Goal: Task Accomplishment & Management: Complete application form

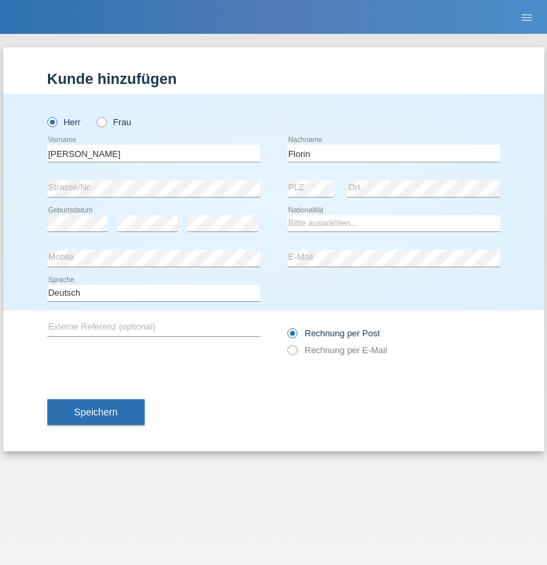
type input "Florin"
select select "RO"
select select "C"
select select "29"
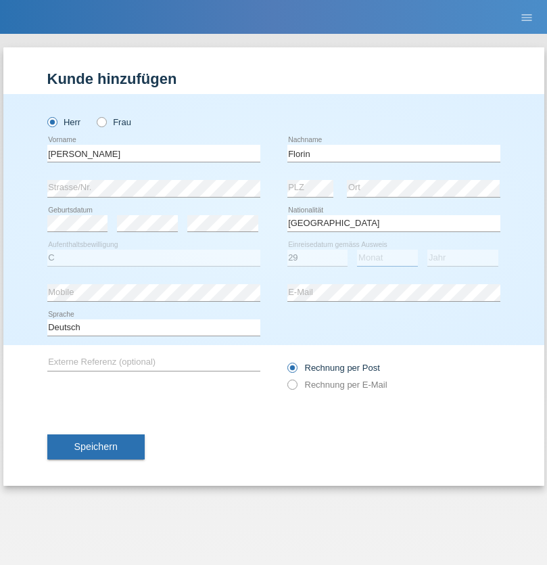
select select "02"
select select "2021"
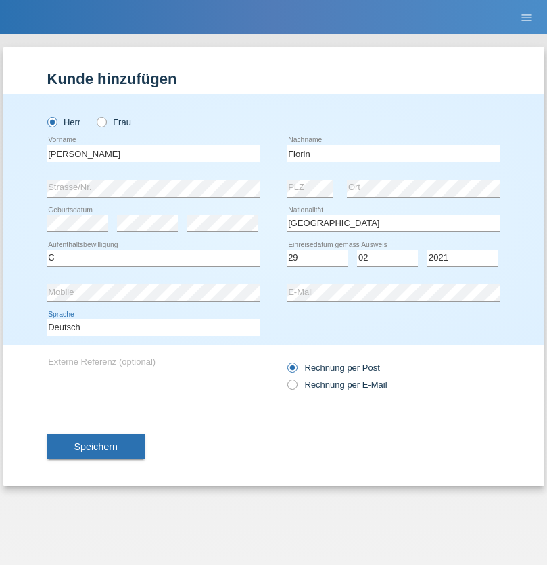
select select "en"
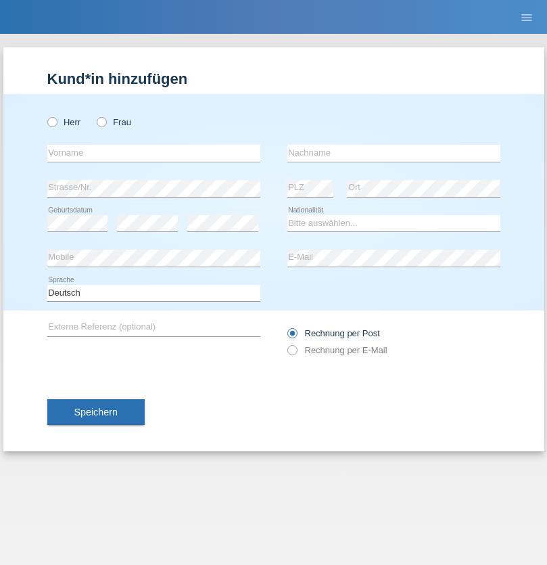
radio input "true"
click at [154, 153] on input "text" at bounding box center [153, 153] width 213 height 17
type input "Ruth"
click at [394, 153] on input "text" at bounding box center [393, 153] width 213 height 17
type input "Krebs"
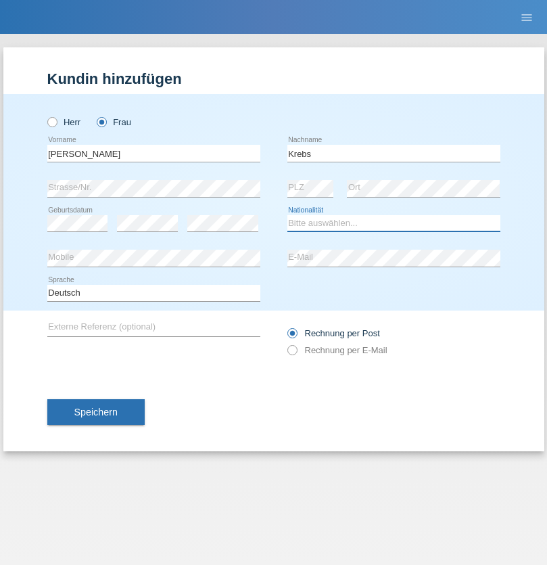
select select "CH"
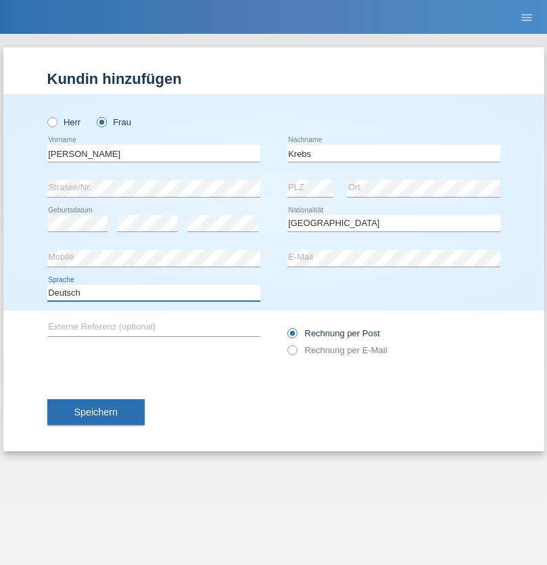
select select "en"
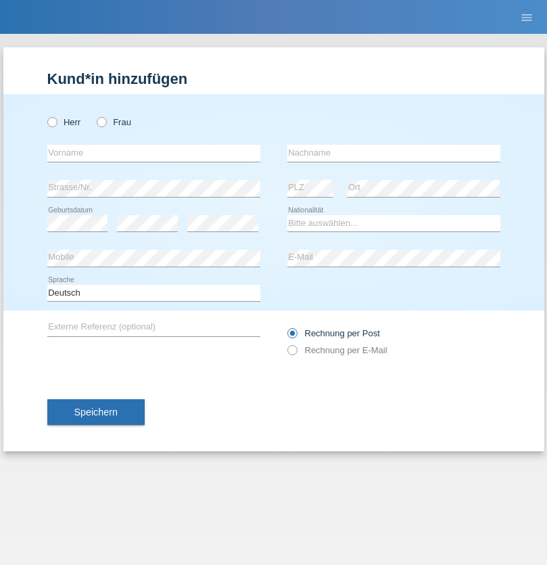
radio input "true"
click at [154, 153] on input "text" at bounding box center [153, 153] width 213 height 17
type input "Qovanaj"
click at [394, 153] on input "text" at bounding box center [393, 153] width 213 height 17
type input "Shaban"
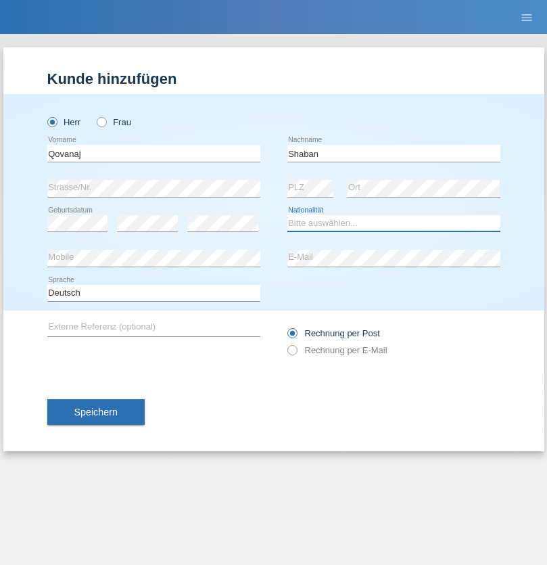
select select "CH"
radio input "true"
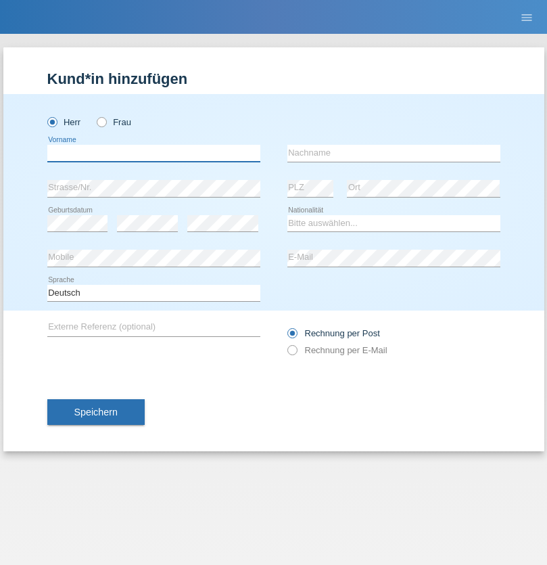
click at [154, 153] on input "text" at bounding box center [153, 153] width 213 height 17
type input "[PERSON_NAME]"
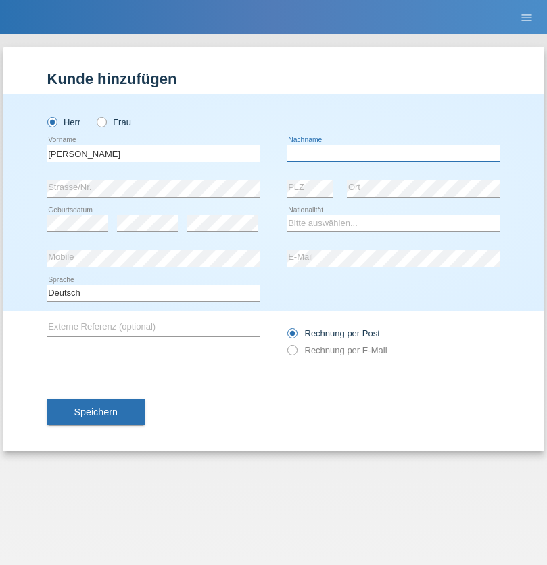
click at [394, 153] on input "text" at bounding box center [393, 153] width 213 height 17
type input "Laszlo"
select select "RO"
select select "C"
select select "28"
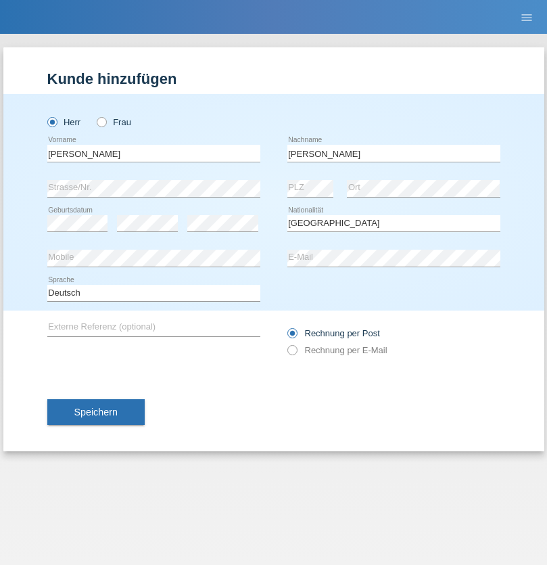
select select "07"
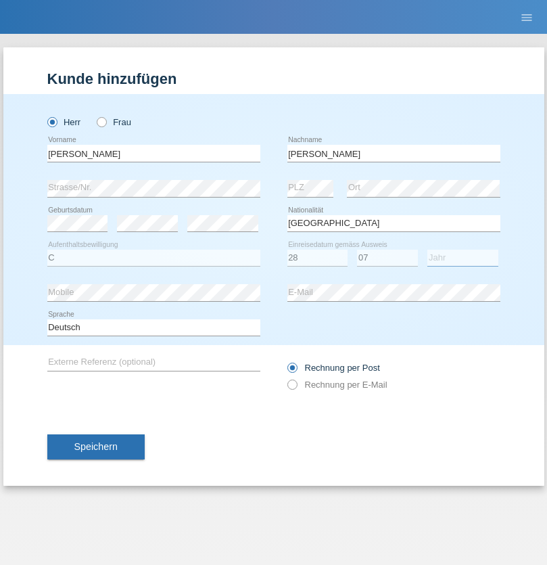
select select "2003"
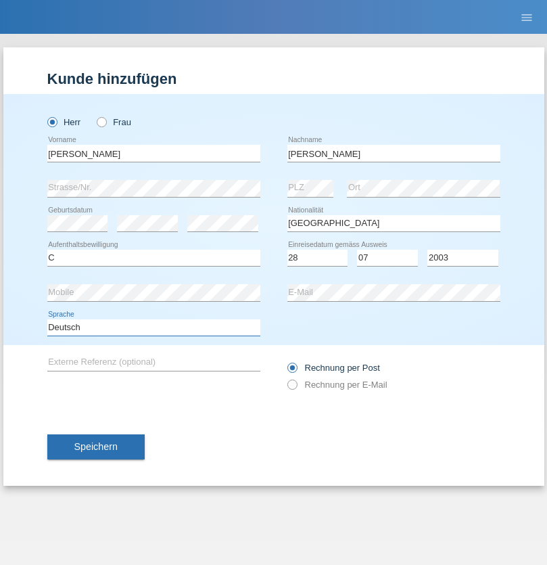
select select "en"
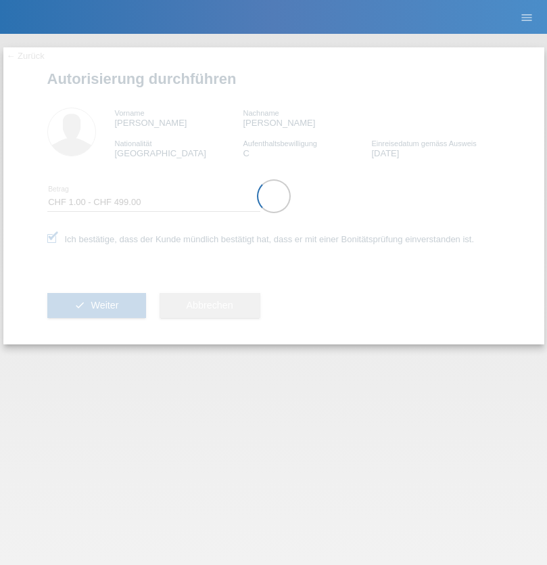
select select "1"
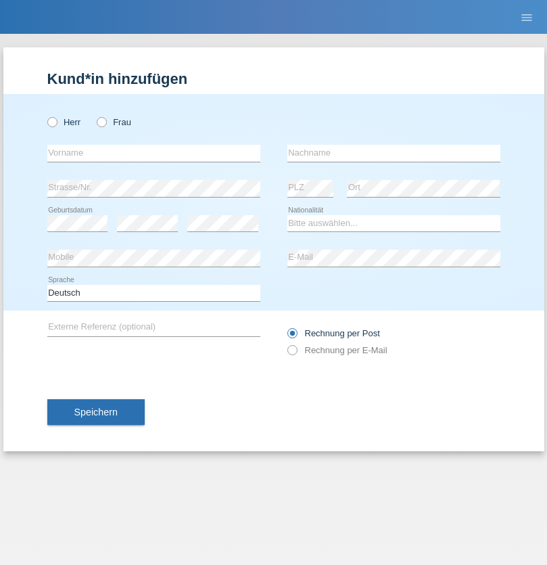
radio input "true"
click at [154, 153] on input "text" at bounding box center [153, 153] width 213 height 17
type input "Kujtesa"
click at [394, 153] on input "text" at bounding box center [393, 153] width 213 height 17
type input "sadikaj"
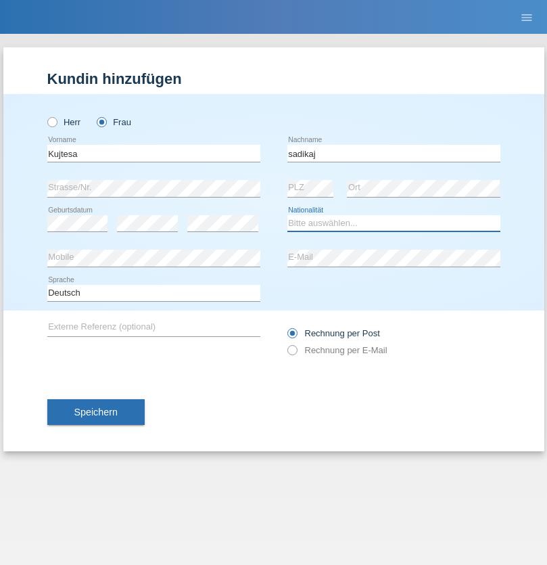
select select "XK"
select select "C"
select select "05"
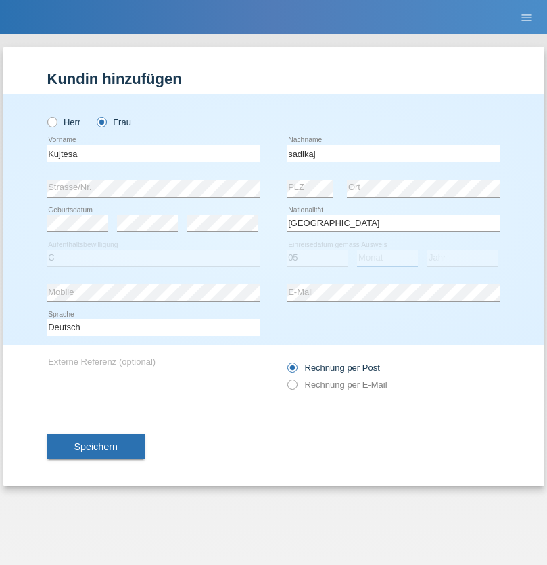
select select "09"
select select "2006"
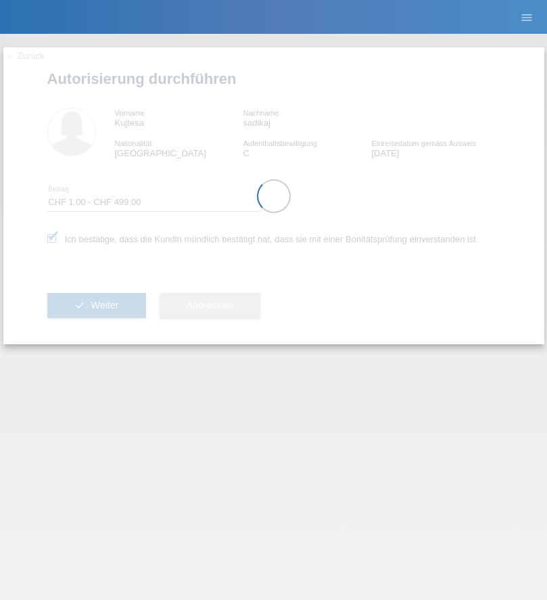
select select "1"
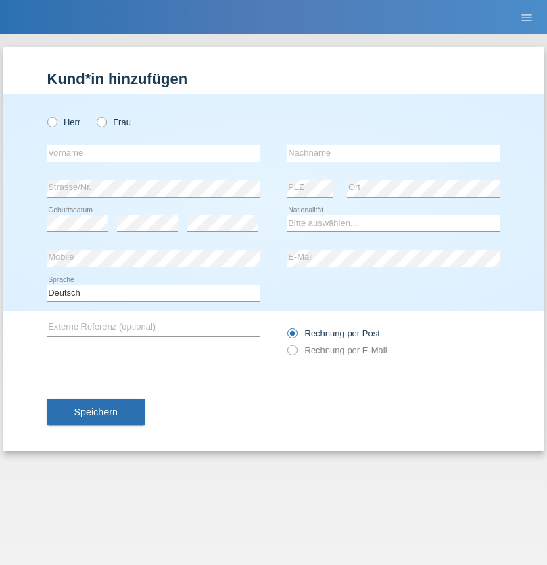
radio input "true"
click at [154, 153] on input "text" at bounding box center [153, 153] width 213 height 17
type input "Veljko"
click at [394, 153] on input "text" at bounding box center [393, 153] width 213 height 17
type input "Dragojevic"
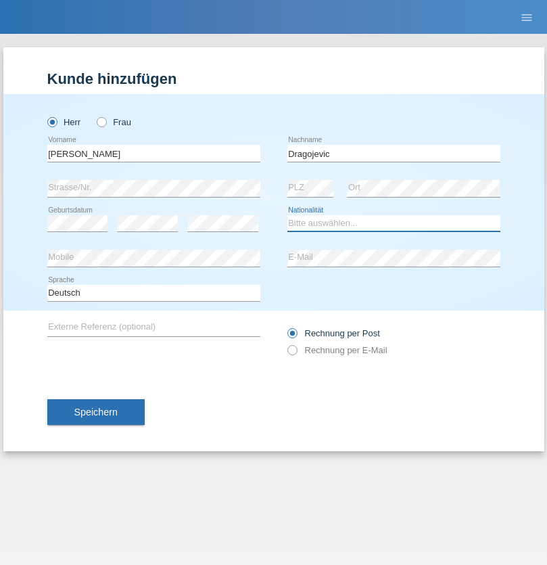
select select "CH"
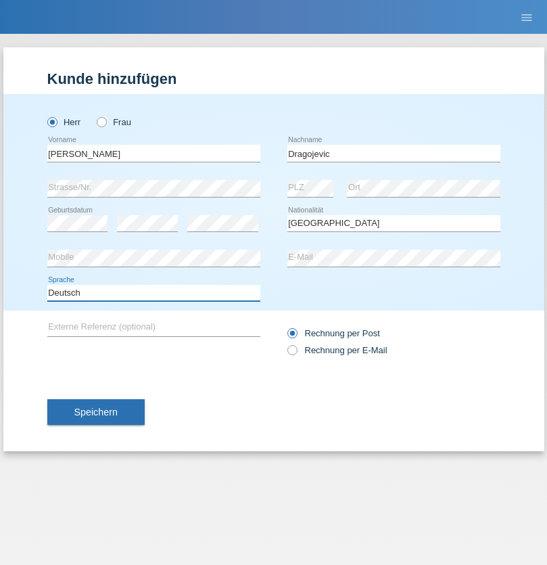
select select "en"
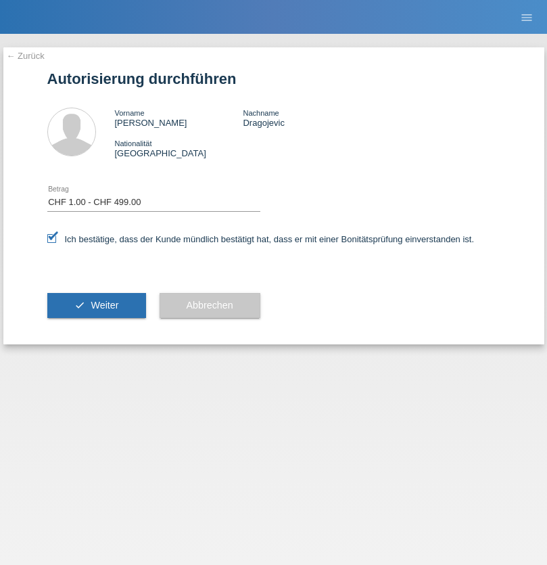
select select "1"
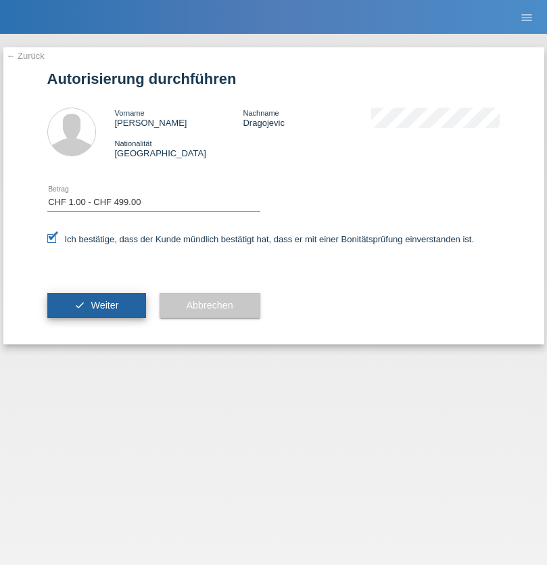
click at [96, 305] on span "Weiter" at bounding box center [105, 305] width 28 height 11
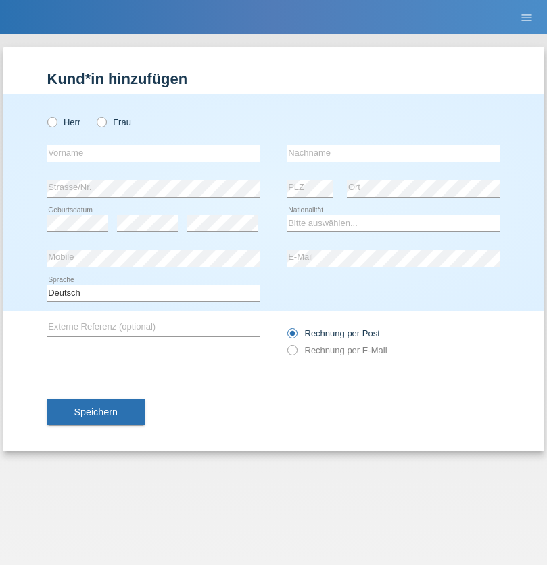
radio input "true"
click at [154, 153] on input "text" at bounding box center [153, 153] width 213 height 17
type input "[PERSON_NAME]"
click at [394, 153] on input "text" at bounding box center [393, 153] width 213 height 17
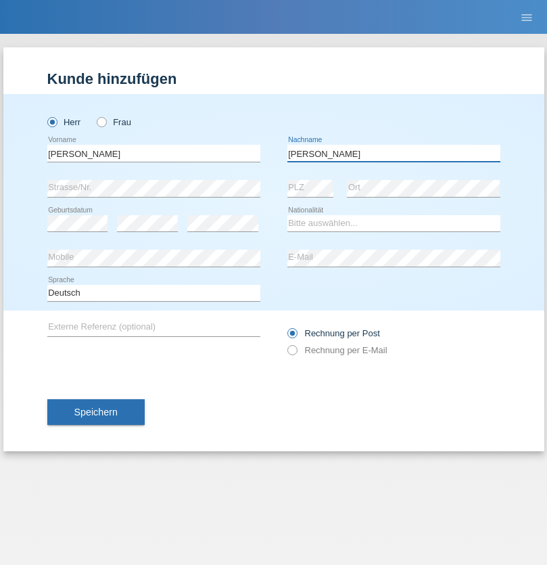
type input "[PERSON_NAME]"
select select "CH"
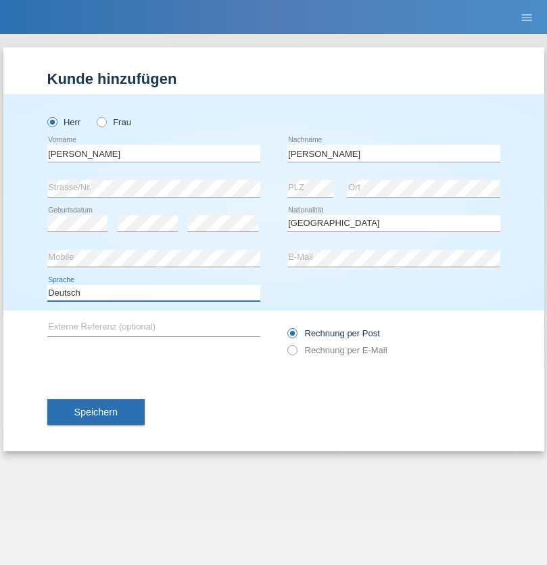
select select "en"
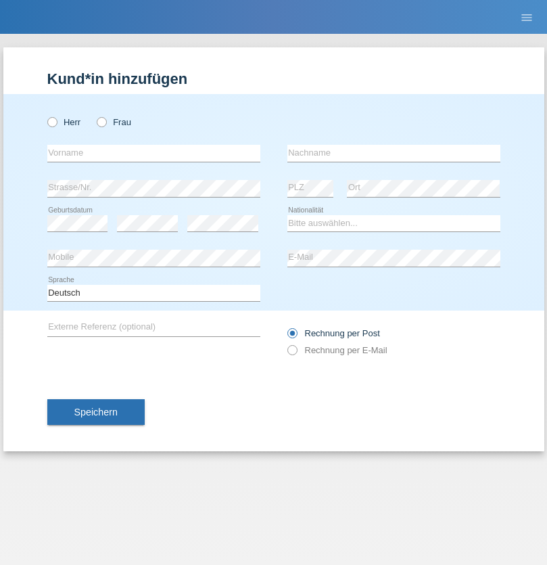
radio input "true"
click at [154, 153] on input "text" at bounding box center [153, 153] width 213 height 17
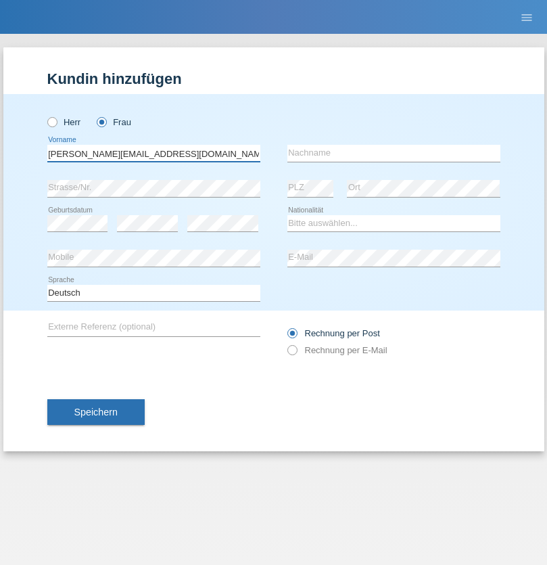
type input "Jasmine.hylaj@gmail.com"
click at [394, 153] on input "text" at bounding box center [393, 153] width 213 height 17
type input "Hylaj"
select select "CH"
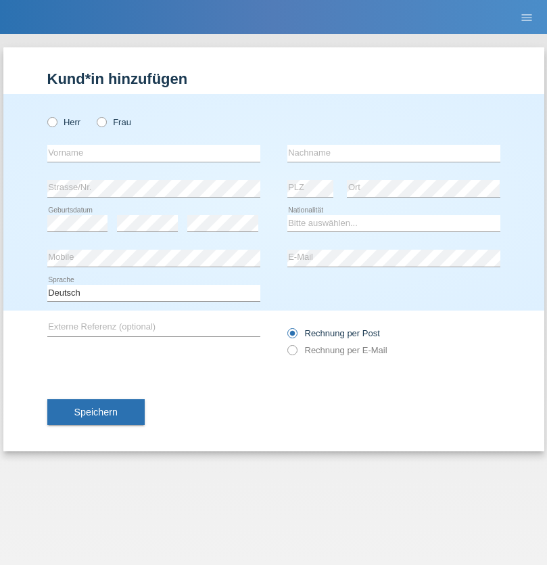
radio input "true"
click at [154, 153] on input "text" at bounding box center [153, 153] width 213 height 17
type input "luka"
click at [394, 153] on input "text" at bounding box center [393, 153] width 213 height 17
type input "kocic"
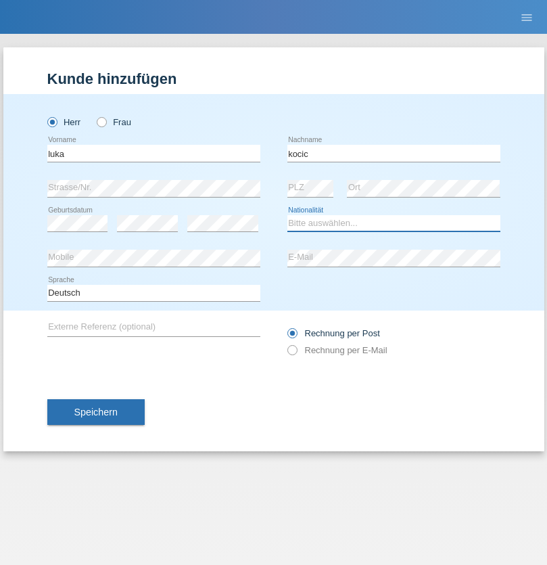
select select "RS"
select select "C"
select select "21"
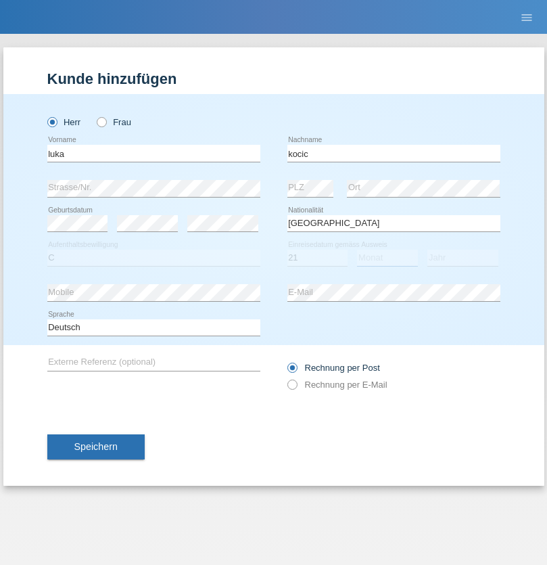
select select "04"
select select "1999"
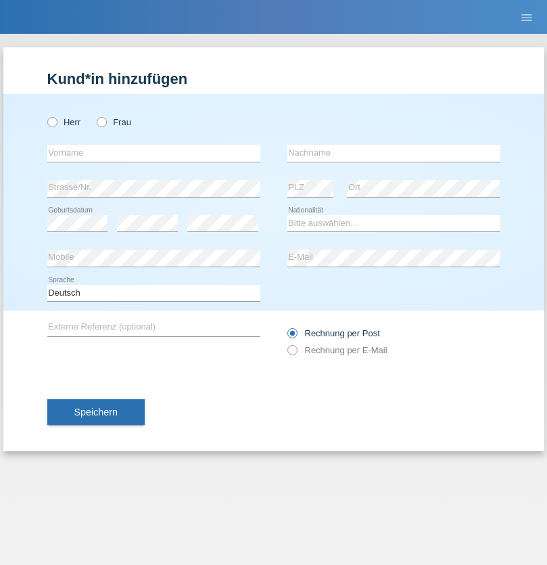
radio input "true"
click at [154, 153] on input "text" at bounding box center [153, 153] width 213 height 17
type input "Marian"
click at [394, 153] on input "text" at bounding box center [393, 153] width 213 height 17
type input "Matusa"
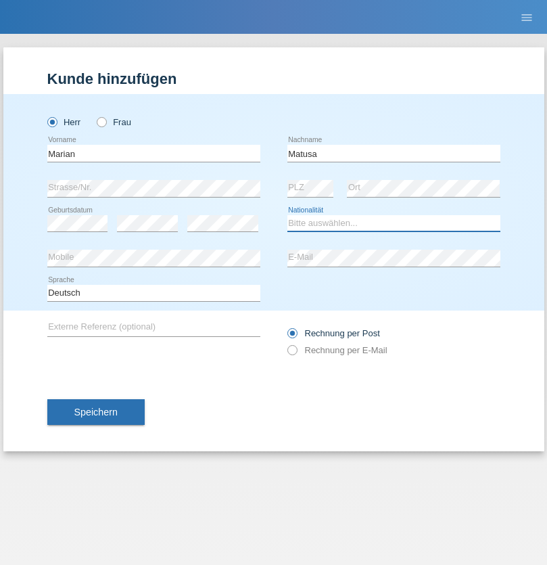
select select "RO"
select select "C"
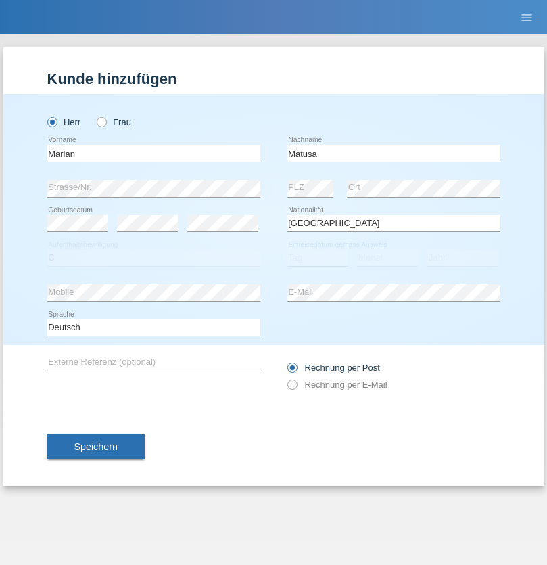
select select "01"
select select "06"
select select "2016"
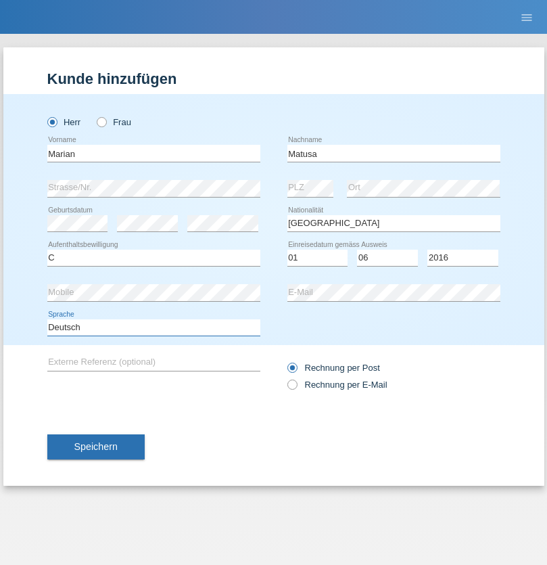
select select "en"
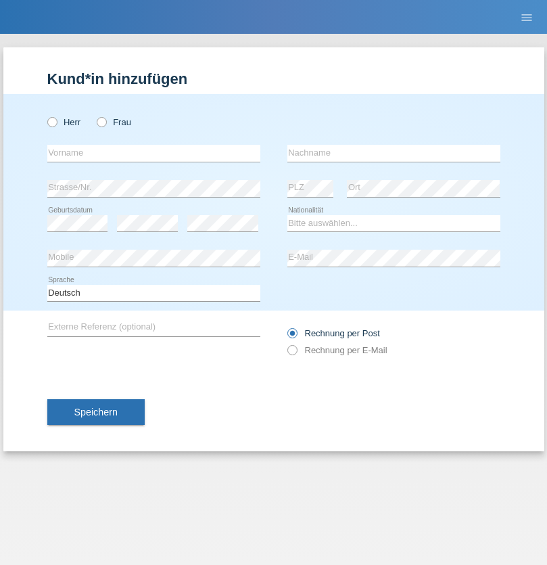
radio input "true"
click at [154, 153] on input "text" at bounding box center [153, 153] width 213 height 17
type input "[PERSON_NAME]"
click at [394, 153] on input "text" at bounding box center [393, 153] width 213 height 17
type input "Weinlein"
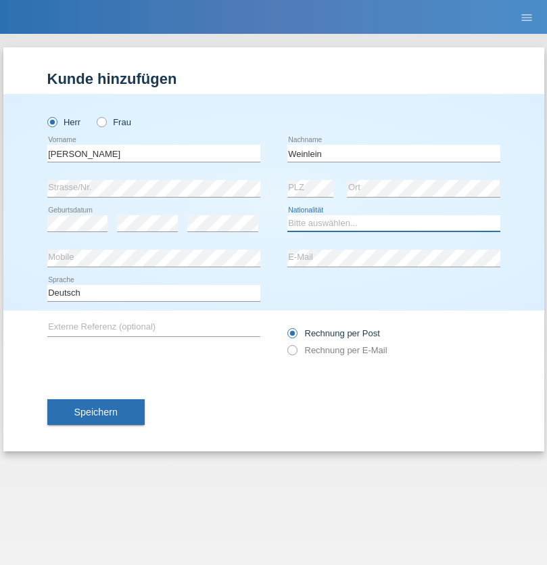
select select "CH"
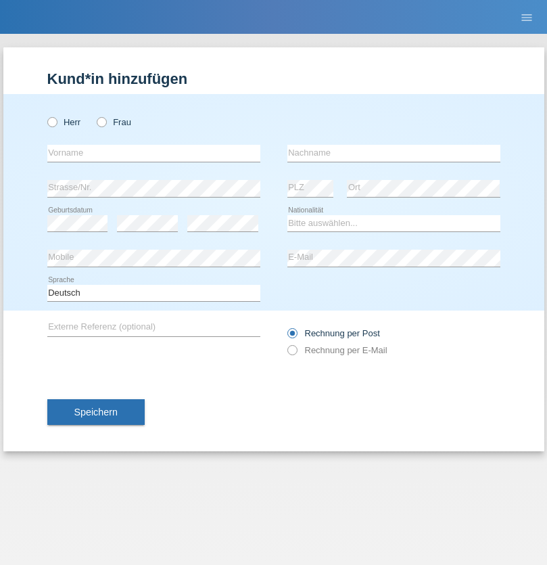
radio input "true"
click at [154, 153] on input "text" at bounding box center [153, 153] width 213 height 17
type input "Jashari lmeri"
click at [394, 153] on input "text" at bounding box center [393, 153] width 213 height 17
type input "Rabije"
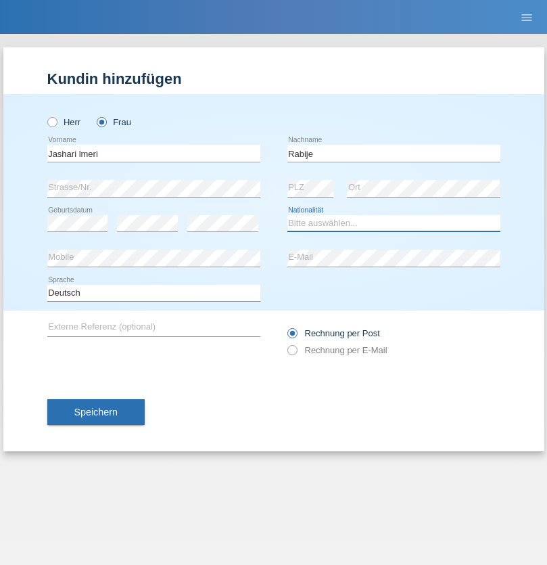
select select "CH"
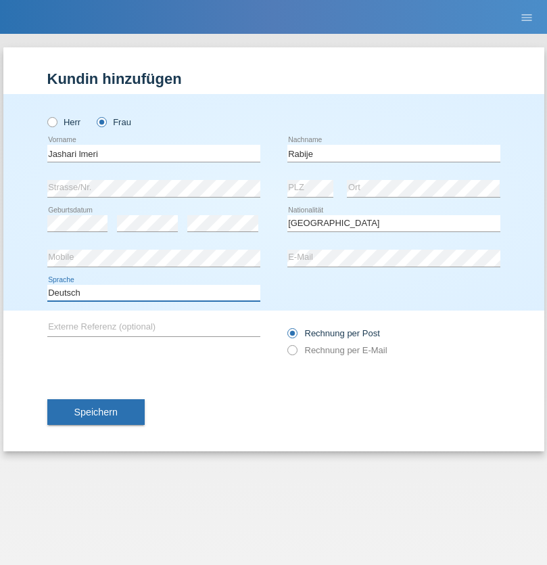
select select "en"
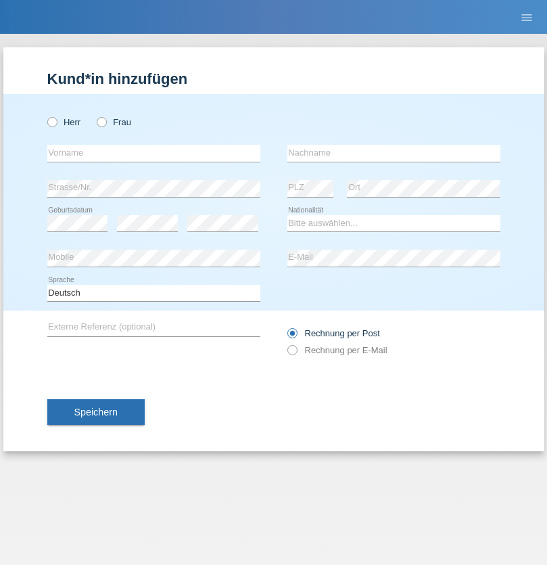
radio input "true"
click at [154, 153] on input "text" at bounding box center [153, 153] width 213 height 17
type input "firat"
click at [394, 153] on input "text" at bounding box center [393, 153] width 213 height 17
type input "kara"
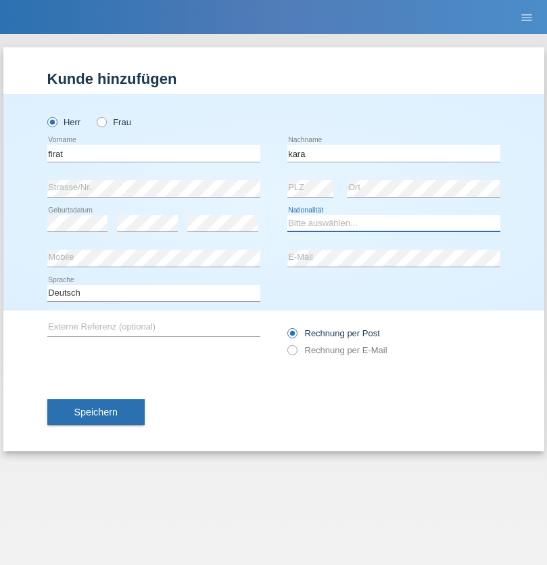
select select "CH"
radio input "true"
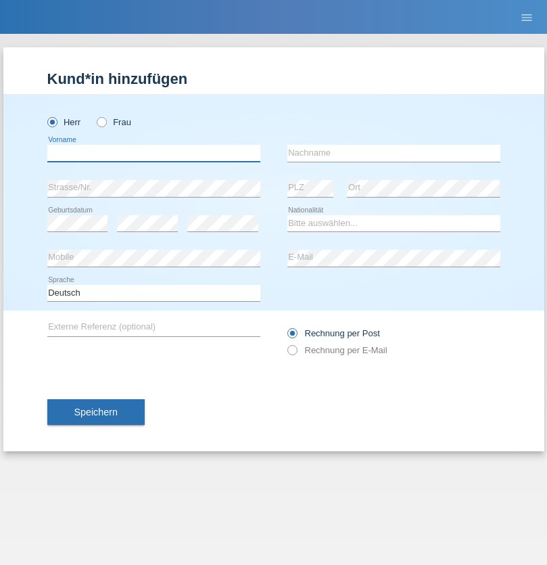
click at [154, 153] on input "text" at bounding box center [153, 153] width 213 height 17
type input "Gigov"
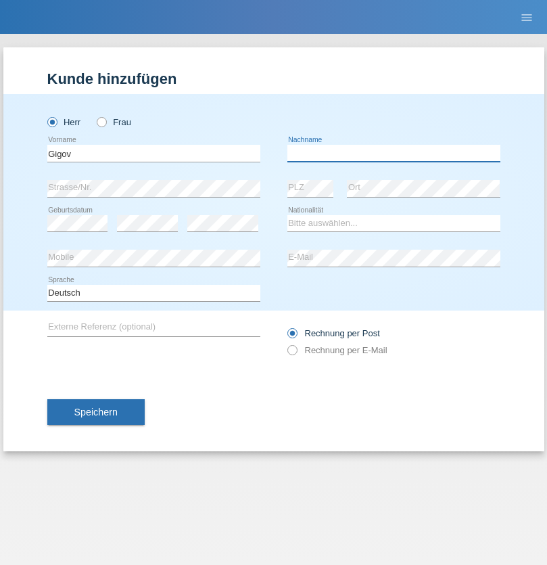
click at [394, 153] on input "text" at bounding box center [393, 153] width 213 height 17
type input "Zhan"
select select "BG"
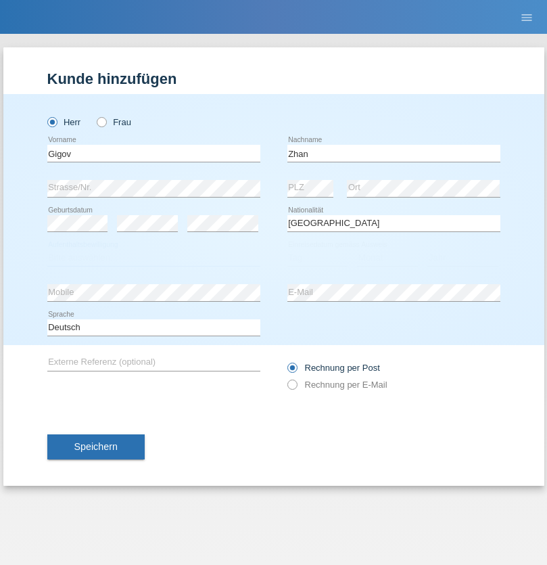
select select "C"
select select "23"
select select "10"
select select "2021"
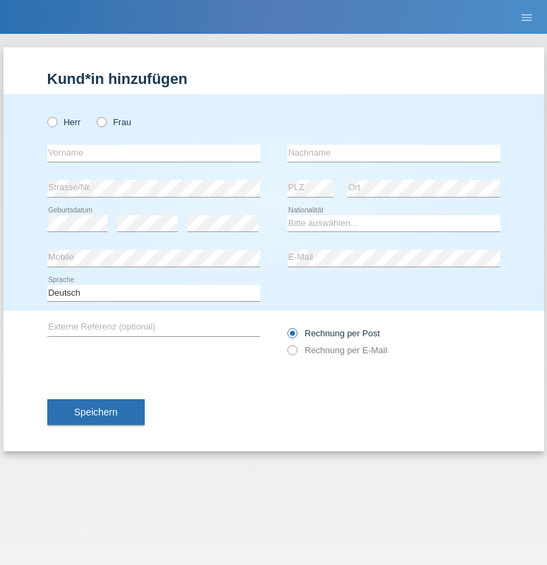
radio input "true"
click at [154, 153] on input "text" at bounding box center [153, 153] width 213 height 17
type input "Amand"
click at [394, 153] on input "text" at bounding box center [393, 153] width 213 height 17
type input "Pires"
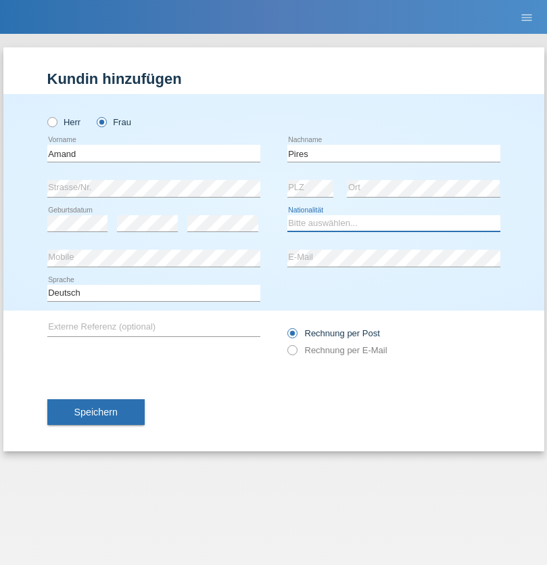
select select "CH"
radio input "true"
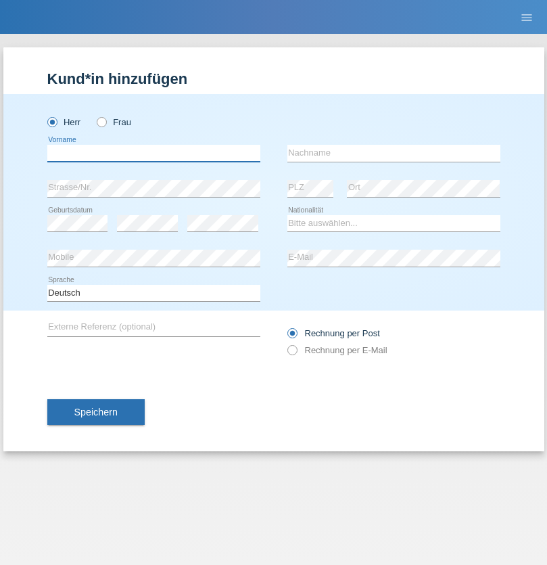
click at [154, 153] on input "text" at bounding box center [153, 153] width 213 height 17
type input "[PERSON_NAME]"
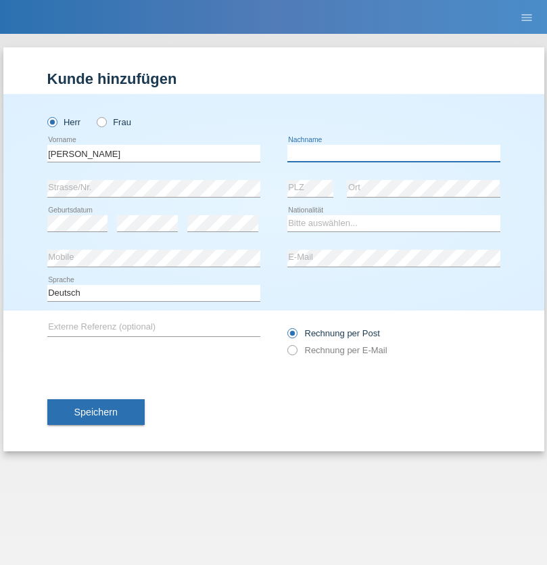
click at [394, 153] on input "text" at bounding box center [393, 153] width 213 height 17
type input "Saidi"
select select "CH"
radio input "true"
click at [154, 153] on input "text" at bounding box center [153, 153] width 213 height 17
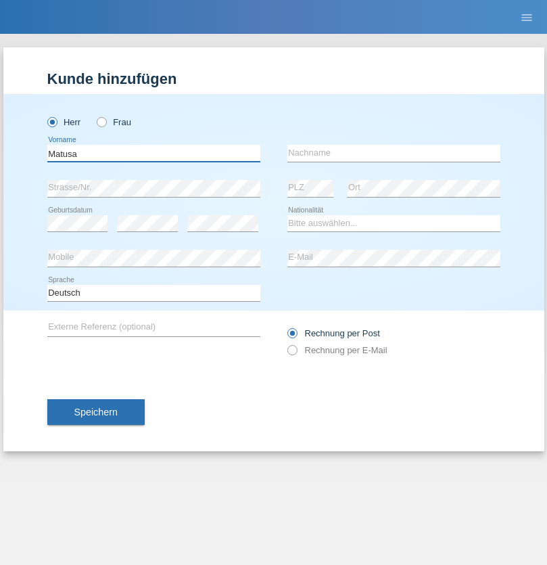
type input "Matusa"
click at [394, 153] on input "text" at bounding box center [393, 153] width 213 height 17
type input "Marian valentin"
select select "OM"
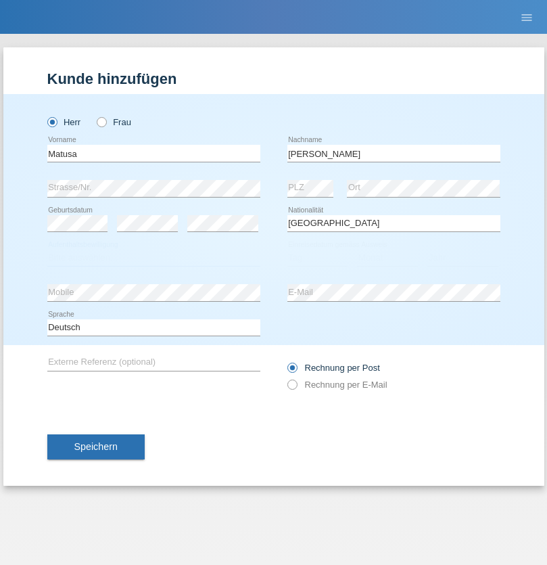
select select "C"
select select "01"
select select "06"
select select "2016"
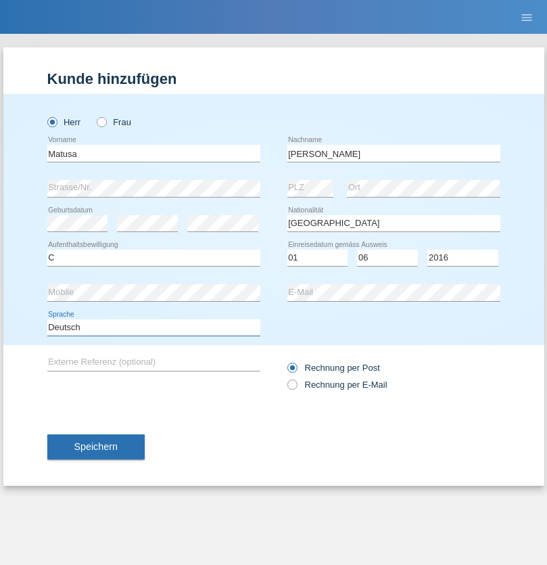
select select "en"
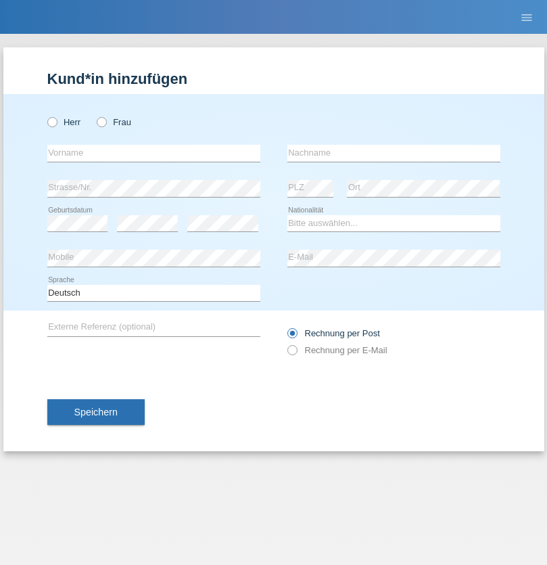
radio input "true"
click at [154, 153] on input "text" at bounding box center [153, 153] width 213 height 17
type input "[PERSON_NAME]"
click at [394, 153] on input "text" at bounding box center [393, 153] width 213 height 17
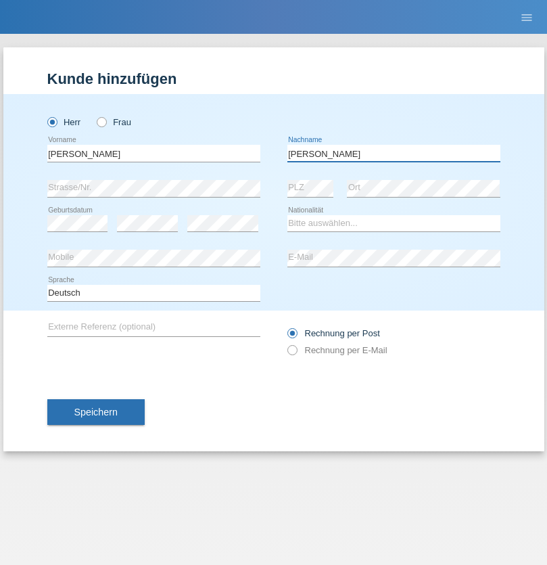
type input "Branquinho Alexander"
select select "PT"
select select "C"
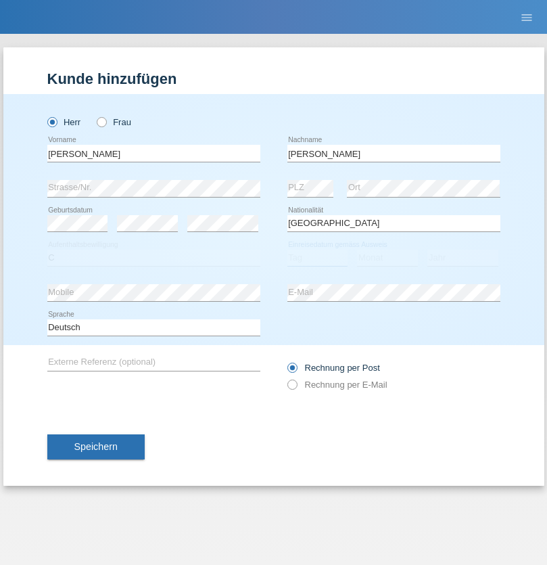
select select "23"
select select "08"
select select "2021"
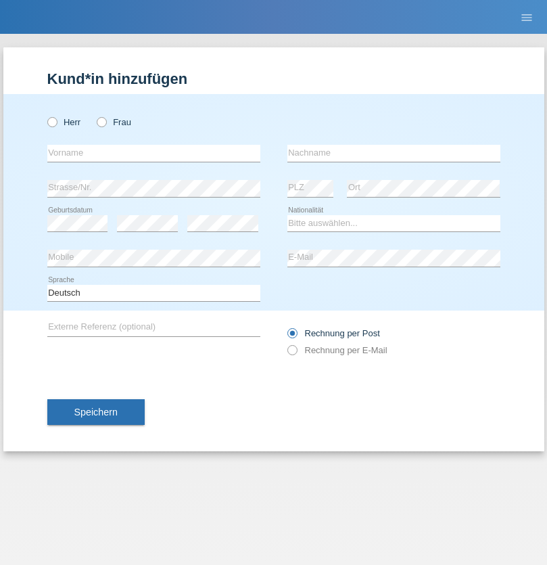
radio input "true"
click at [154, 153] on input "text" at bounding box center [153, 153] width 213 height 17
type input "[PERSON_NAME]"
click at [394, 153] on input "text" at bounding box center [393, 153] width 213 height 17
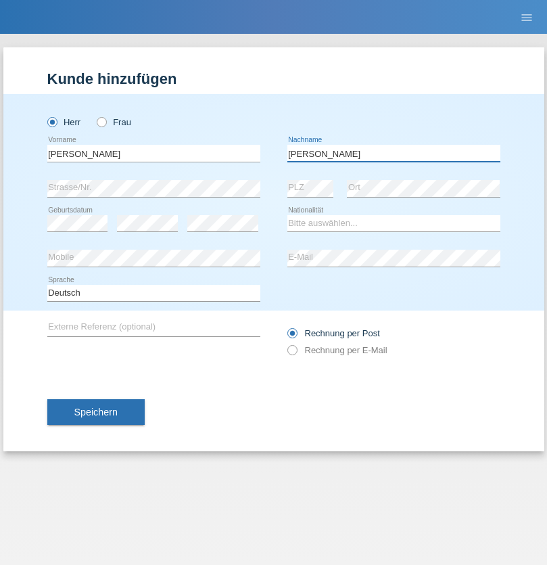
type input "[PERSON_NAME]"
select select "CH"
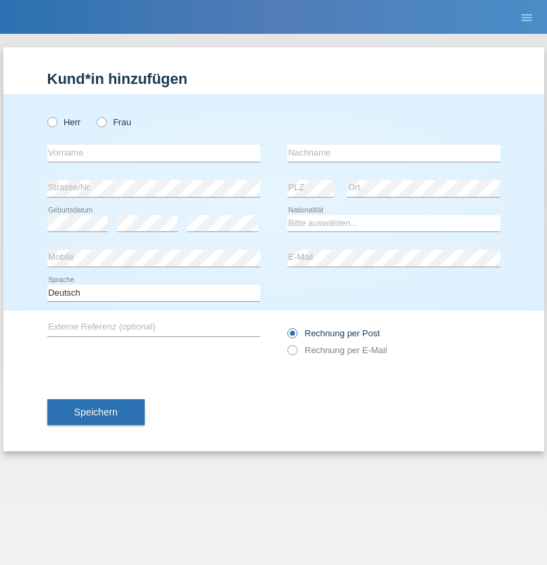
radio input "true"
click at [154, 153] on input "text" at bounding box center [153, 153] width 213 height 17
type input "Szilvia"
click at [394, 153] on input "text" at bounding box center [393, 153] width 213 height 17
type input "Olakh"
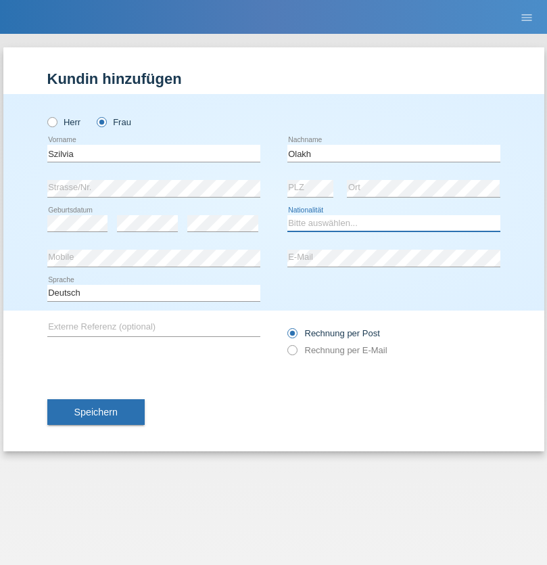
select select "UA"
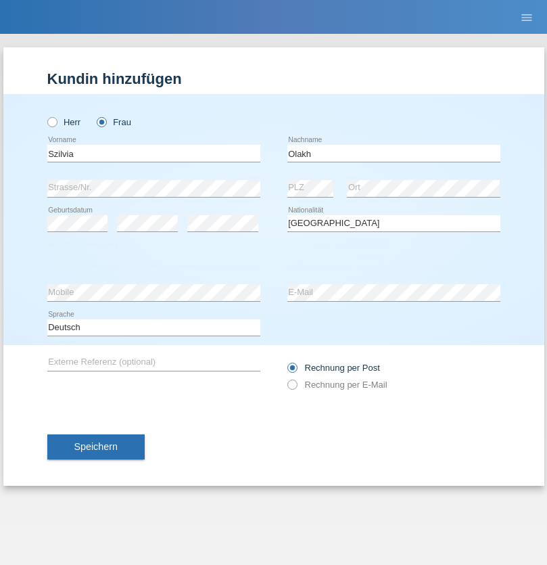
select select "C"
select select "15"
select select "09"
select select "2021"
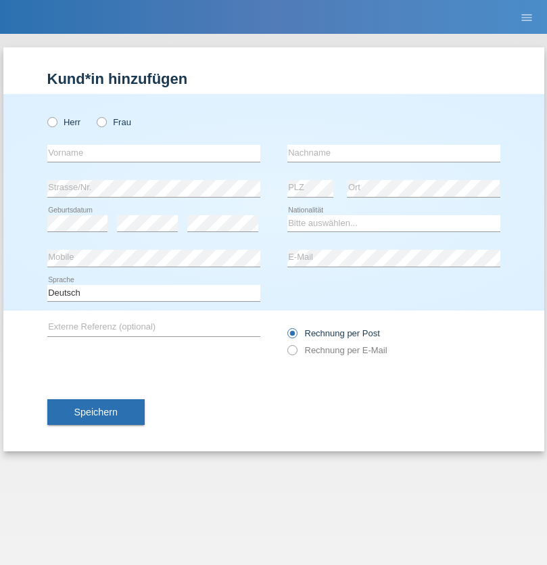
radio input "true"
click at [154, 153] on input "text" at bounding box center [153, 153] width 213 height 17
type input "Asrit"
click at [394, 153] on input "text" at bounding box center [393, 153] width 213 height 17
type input "Kupa"
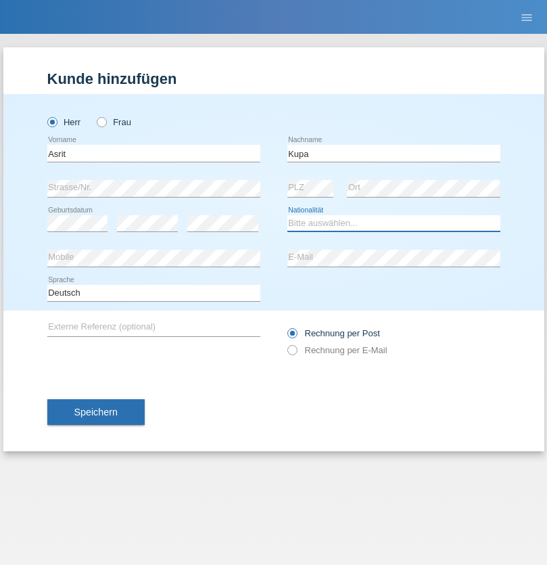
select select "MK"
select select "C"
select select "27"
select select "05"
radio input "true"
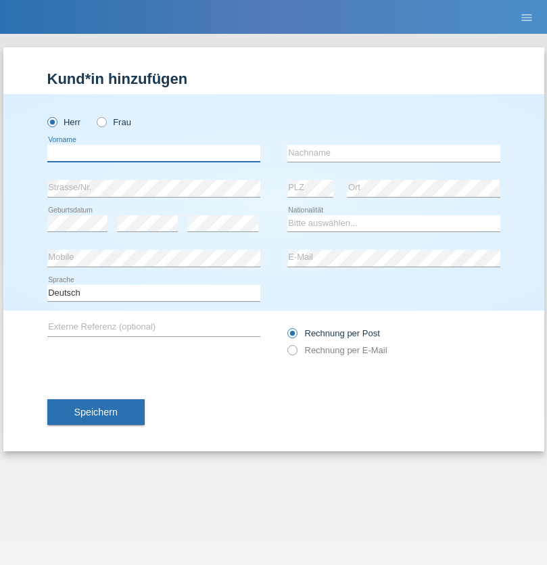
click at [154, 153] on input "text" at bounding box center [153, 153] width 213 height 17
type input "[PERSON_NAME]"
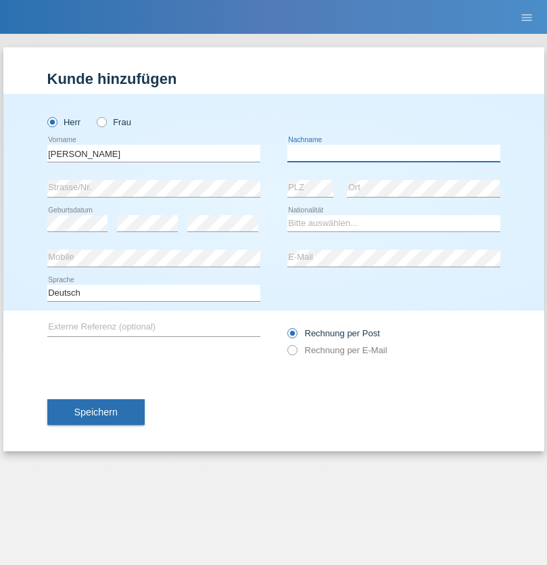
click at [394, 153] on input "text" at bounding box center [393, 153] width 213 height 17
type input "[PERSON_NAME]"
select select "SY"
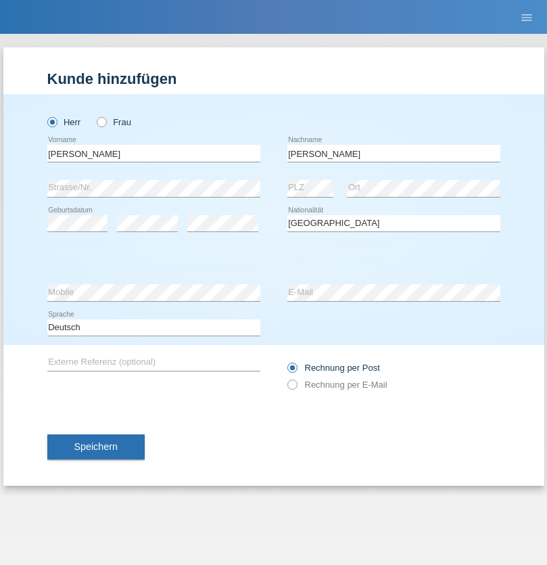
select select "C"
select select "15"
select select "09"
select select "2021"
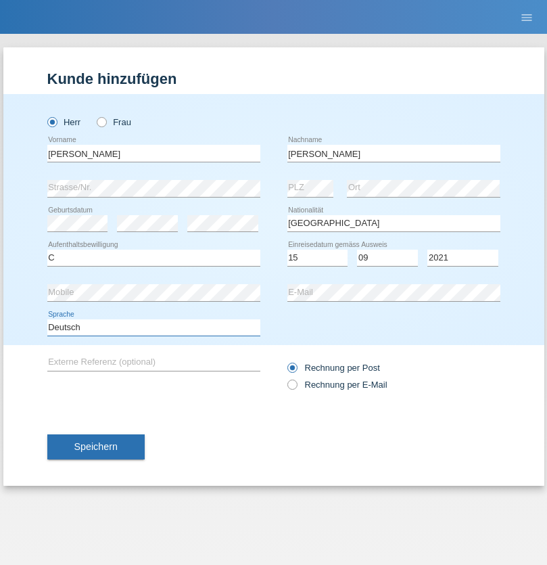
select select "en"
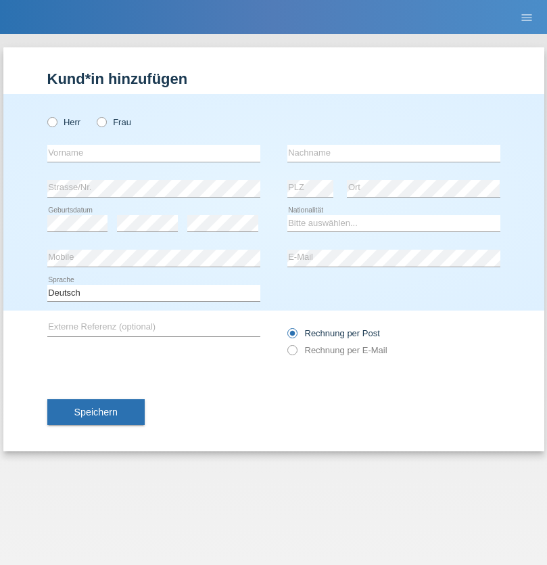
radio input "true"
select select "CH"
radio input "true"
click at [154, 153] on input "text" at bounding box center [153, 153] width 213 height 17
type input "[PERSON_NAME]"
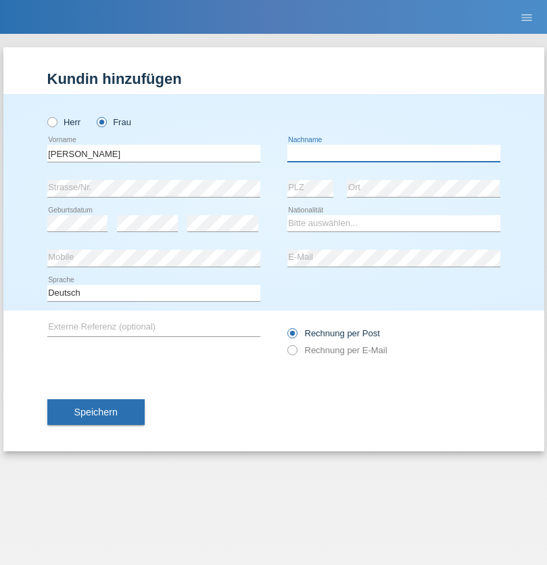
click at [394, 153] on input "text" at bounding box center [393, 153] width 213 height 17
type input "Bacic"
select select "CH"
